Goal: Task Accomplishment & Management: Manage account settings

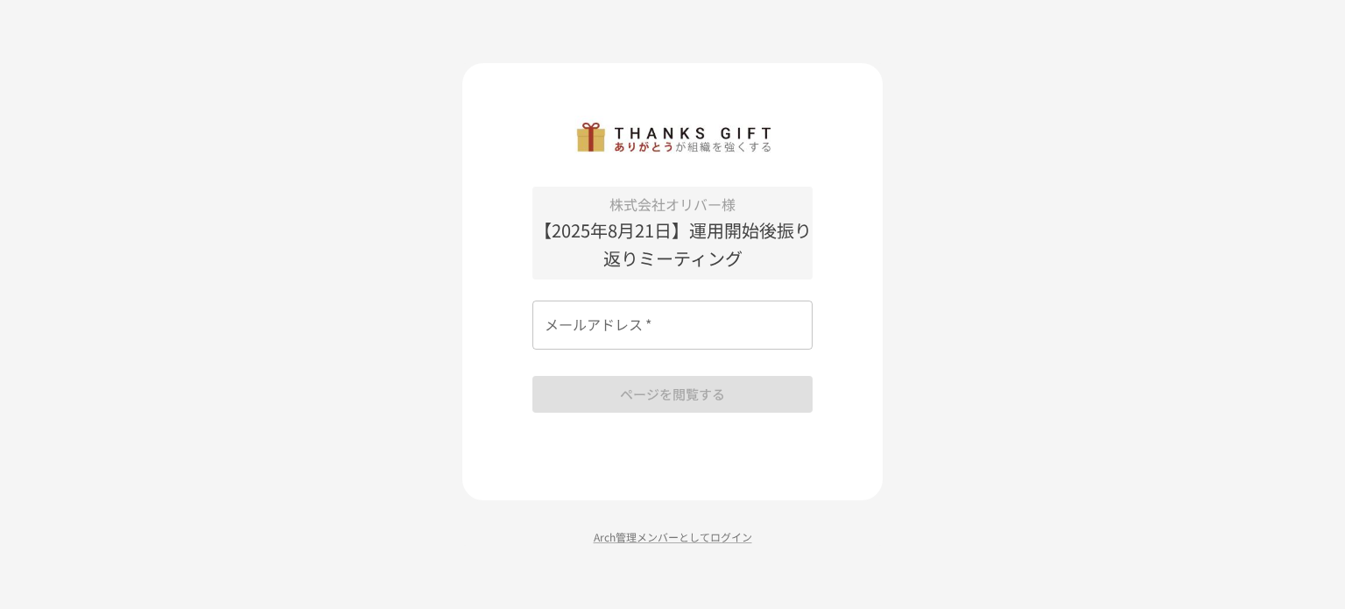
click at [620, 332] on input "メールアドレス   *" at bounding box center [672, 324] width 280 height 49
type input "**********"
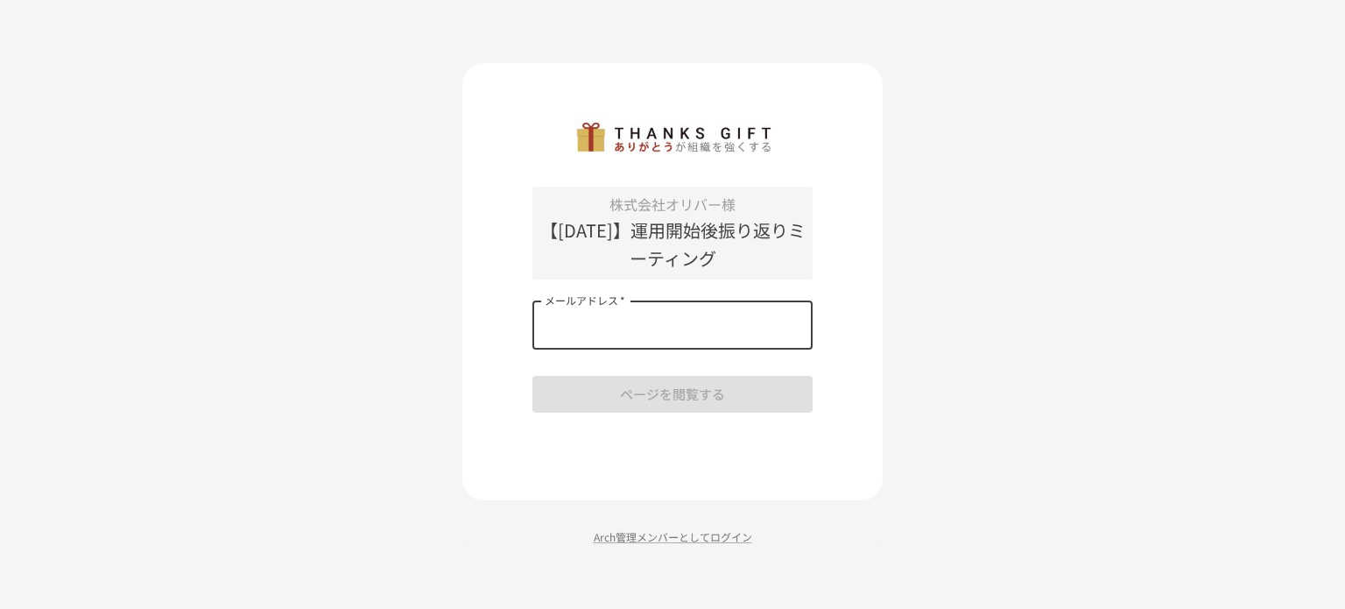
click at [609, 307] on div "メールアドレス   * メールアドレス   *" at bounding box center [672, 324] width 280 height 49
